Goal: Answer question/provide support

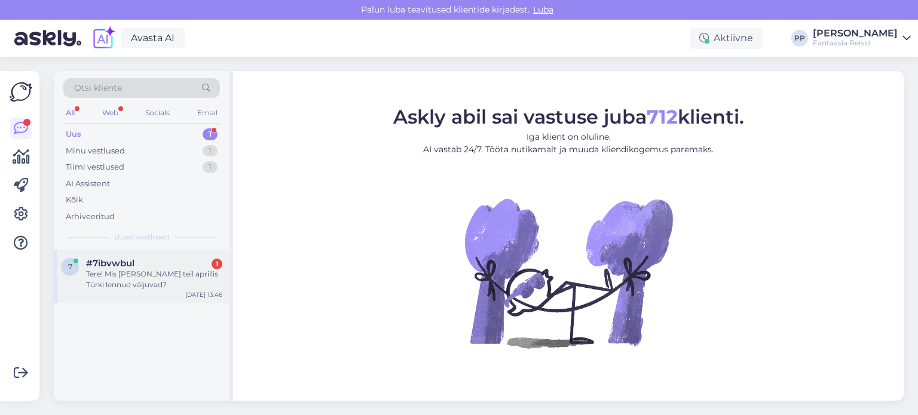
click at [158, 272] on div "Tere! Mis [PERSON_NAME] teil aprillis Türki lennud väljuvad?" at bounding box center [154, 280] width 136 height 22
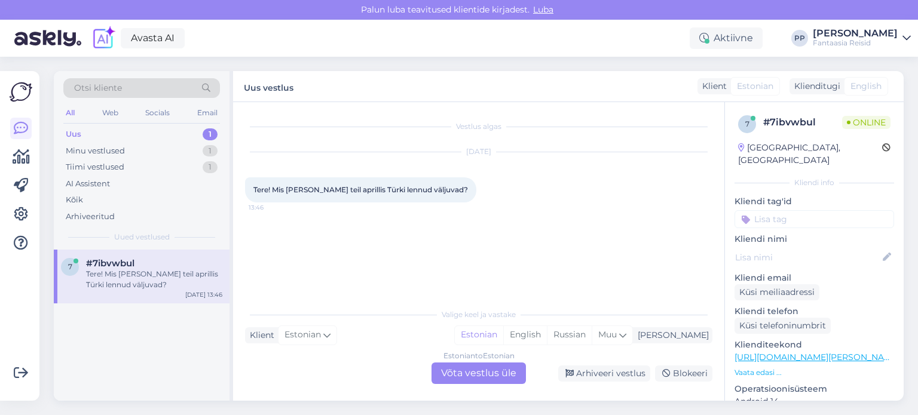
click at [488, 372] on div "Estonian to Estonian Võta vestlus üle" at bounding box center [479, 374] width 94 height 22
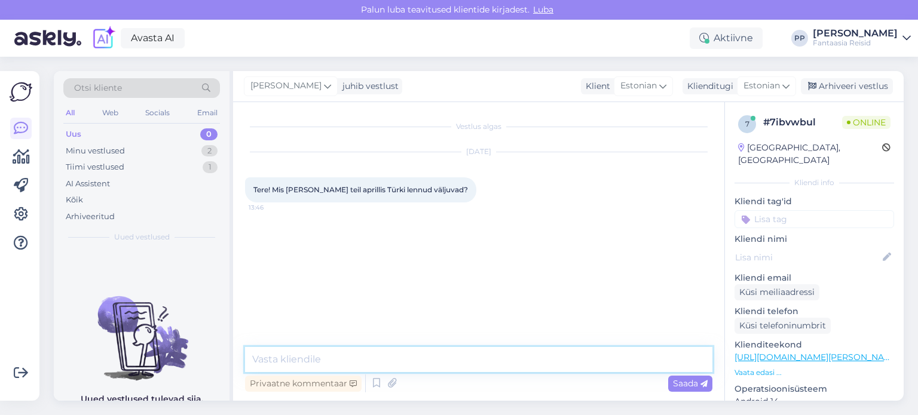
click at [411, 359] on textarea at bounding box center [478, 359] width 467 height 25
type textarea "Tere. Lennuajad on erinevad sõltub lennukist)"
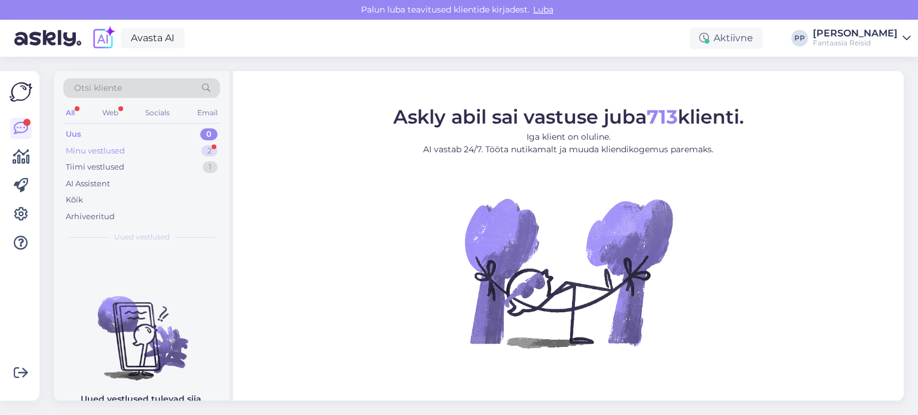
click at [148, 155] on div "Minu vestlused 2" at bounding box center [141, 151] width 157 height 17
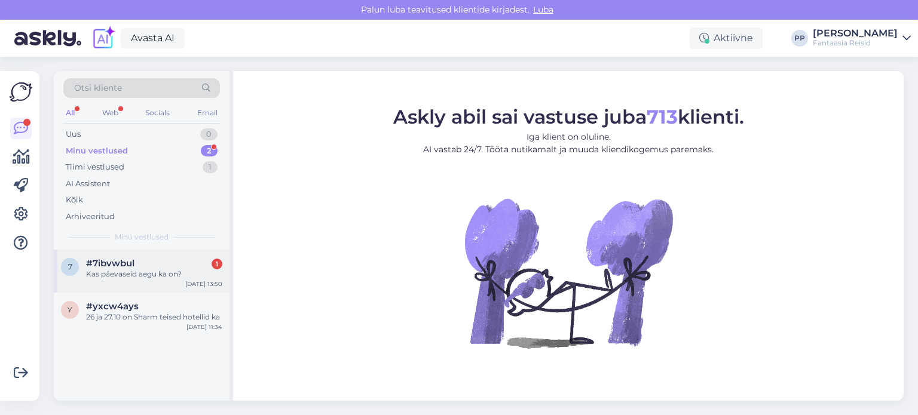
click at [140, 262] on div "#7ibvwbul 1" at bounding box center [154, 263] width 136 height 11
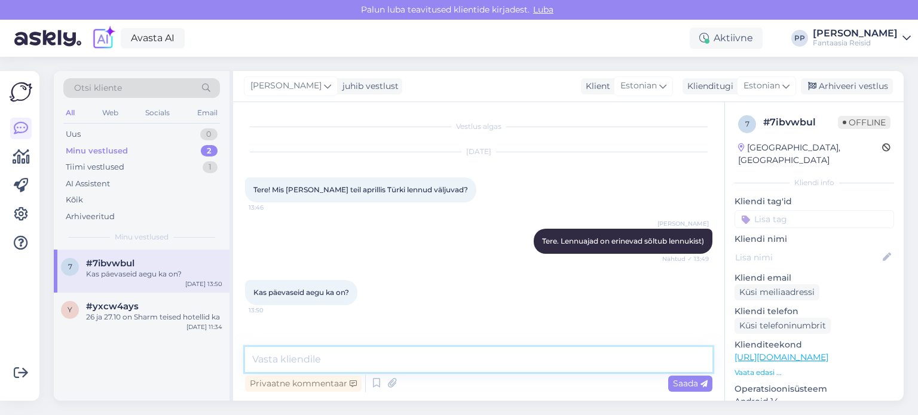
click at [338, 353] on textarea at bounding box center [478, 359] width 467 height 25
type textarea "Peab vaatama, palun kirjutage oma päring minu emailile paula@fantaasiareisid.ee"
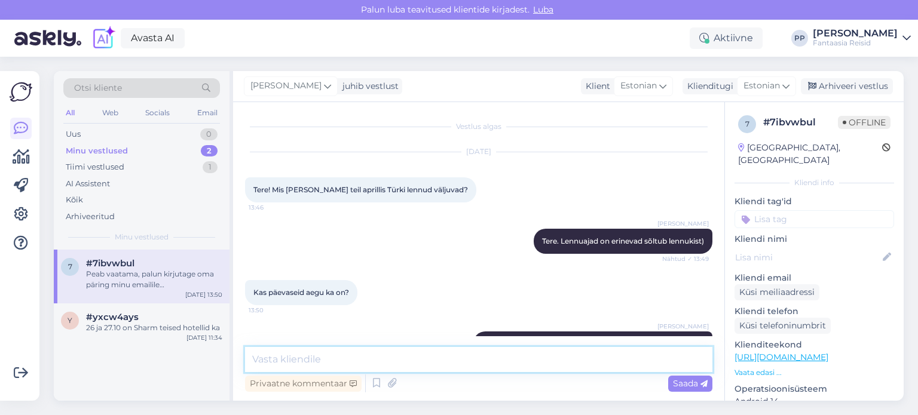
scroll to position [44, 0]
